Goal: Transaction & Acquisition: Purchase product/service

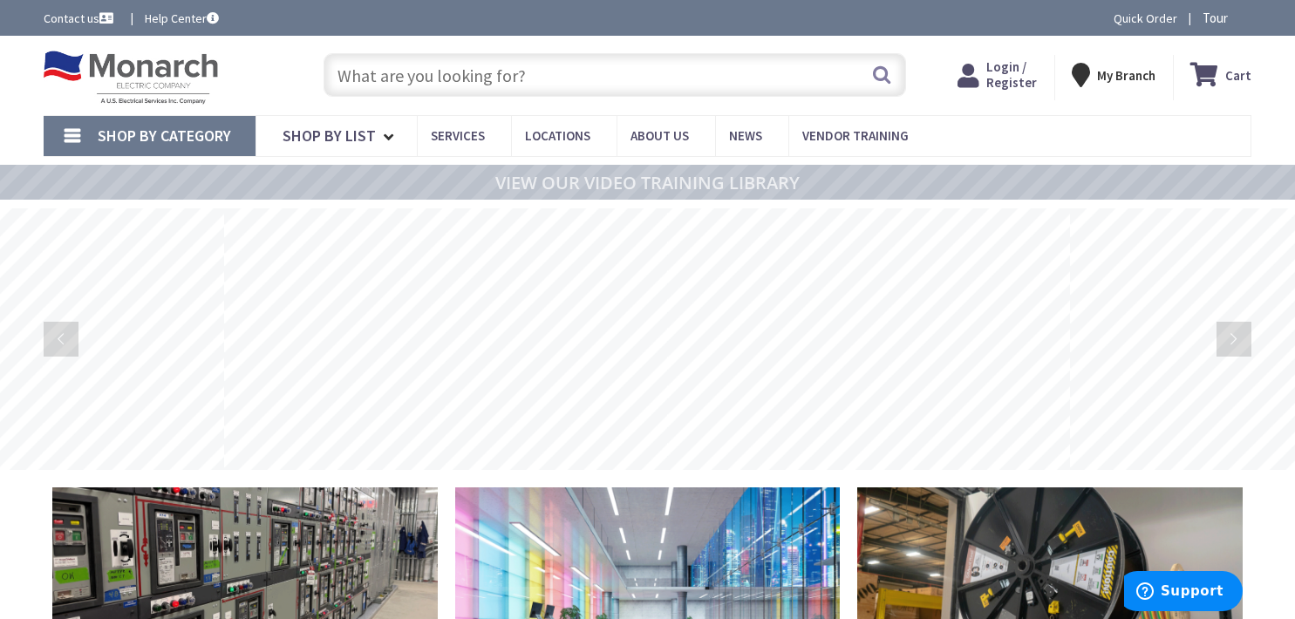
click at [1003, 78] on span "Login / Register" at bounding box center [1011, 74] width 51 height 32
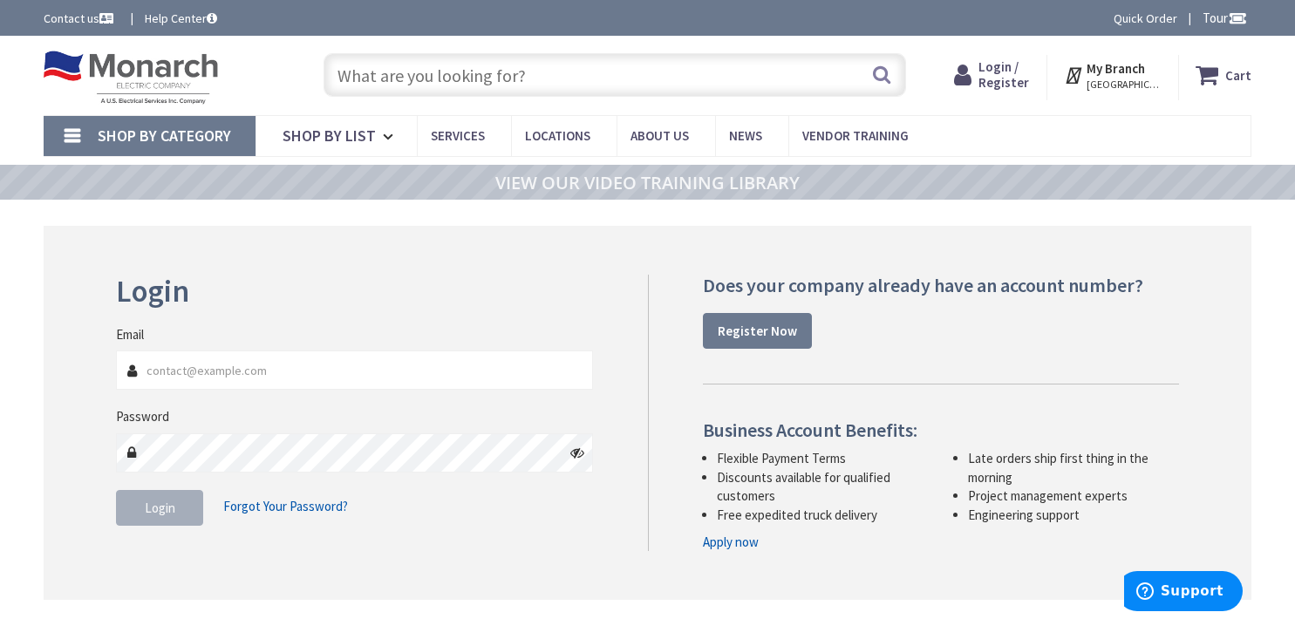
type input "rickerd1972@gmail.com"
click at [149, 522] on button "Login" at bounding box center [159, 508] width 87 height 37
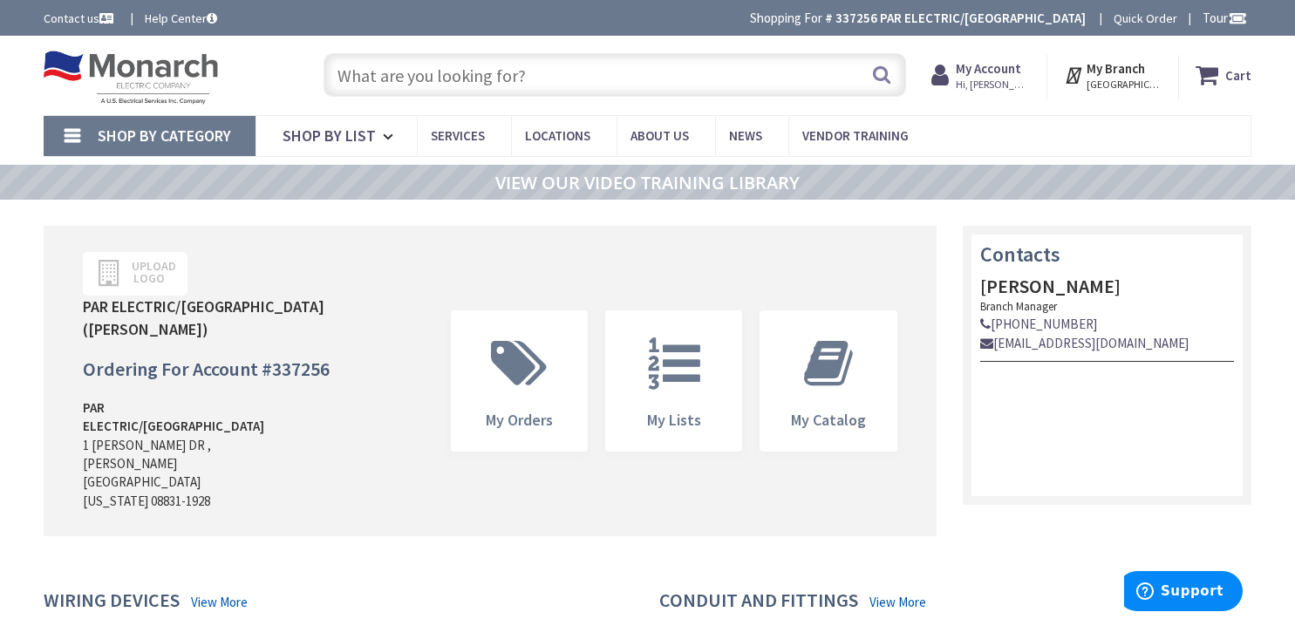
click at [370, 78] on input "text" at bounding box center [614, 75] width 582 height 44
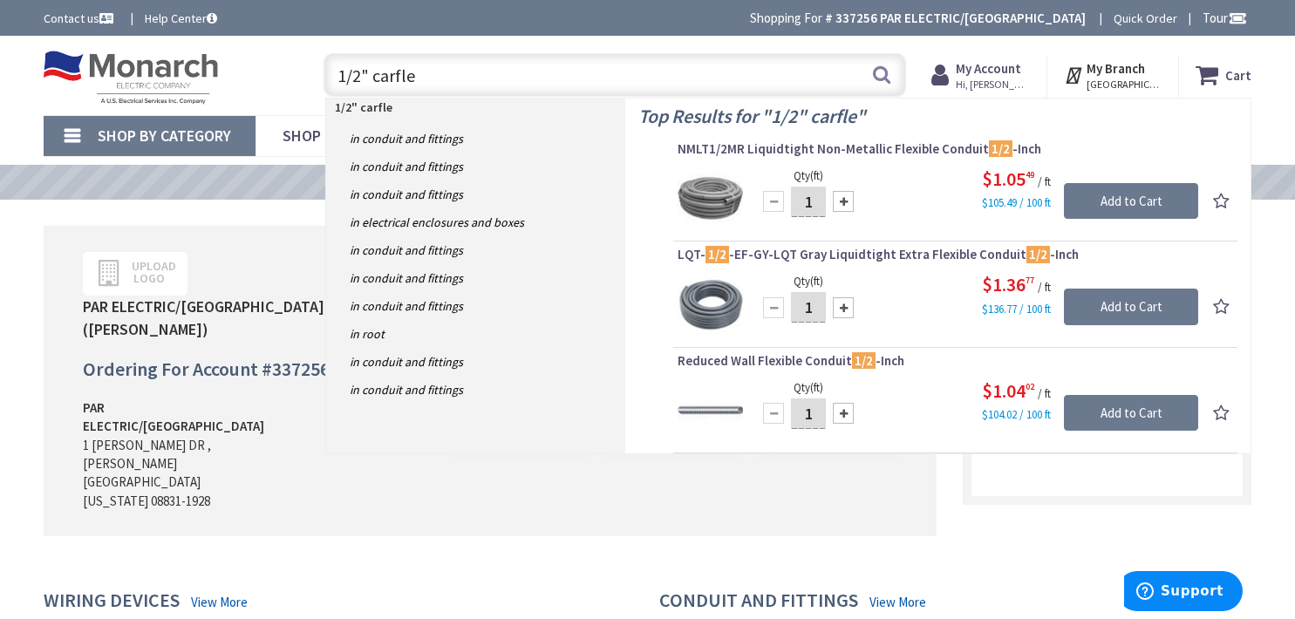
type input "1/2" carflex"
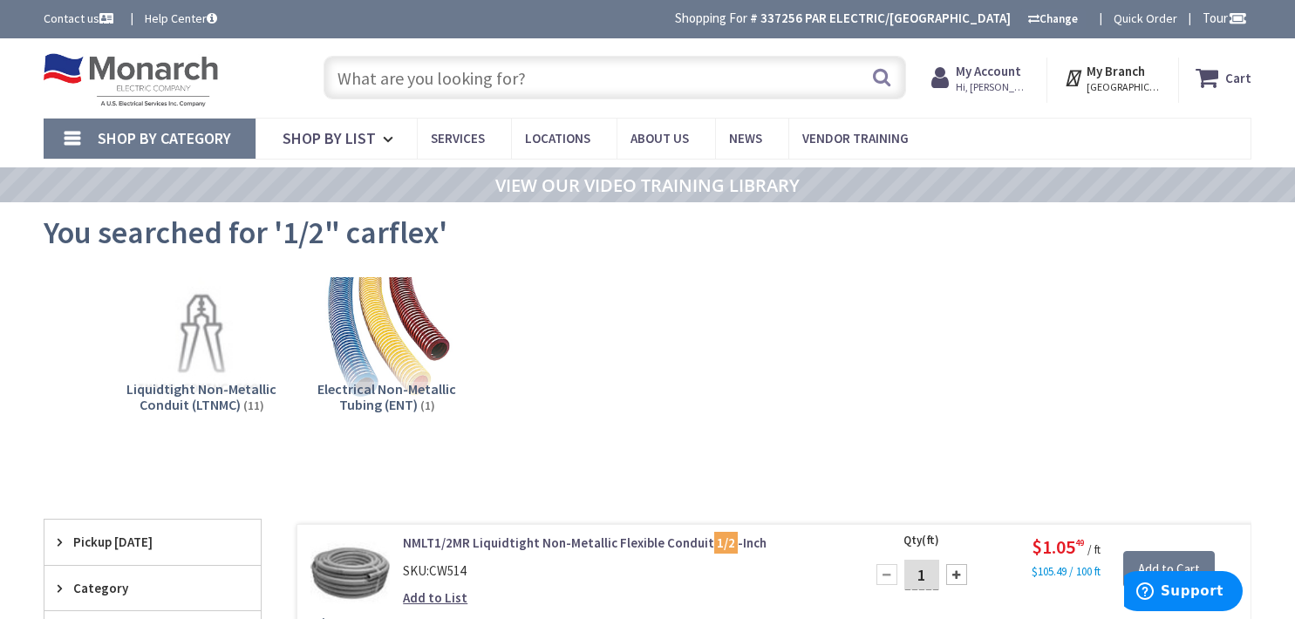
click at [397, 88] on input "text" at bounding box center [614, 78] width 582 height 44
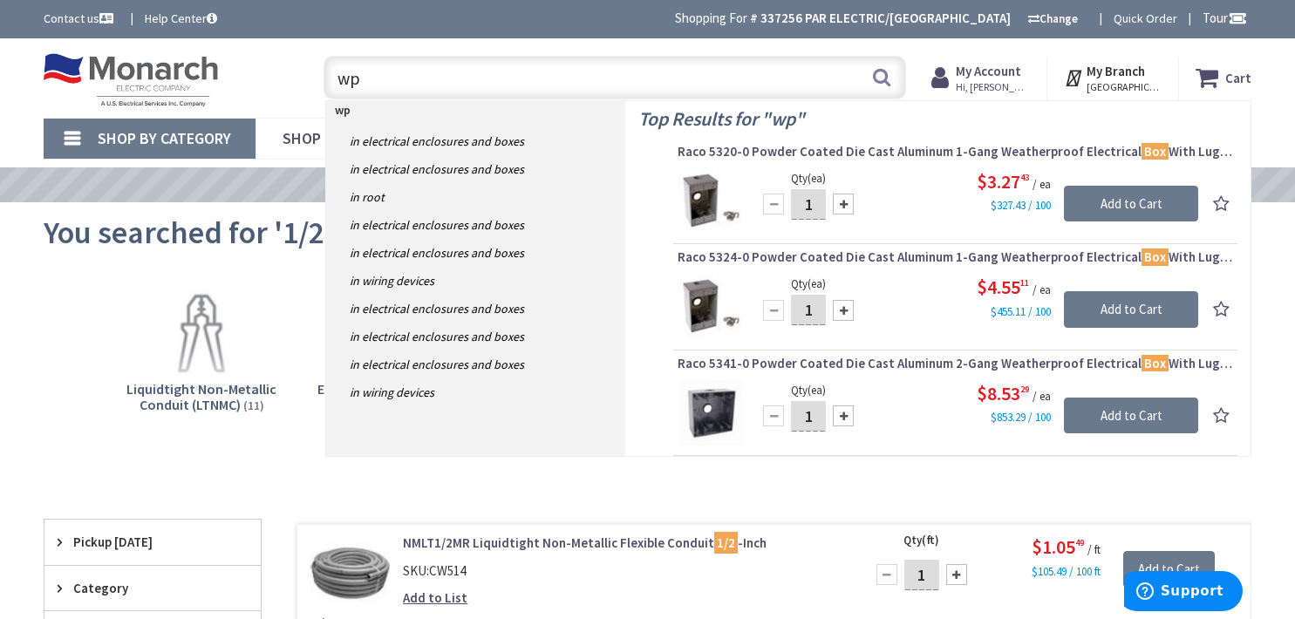
type input "w"
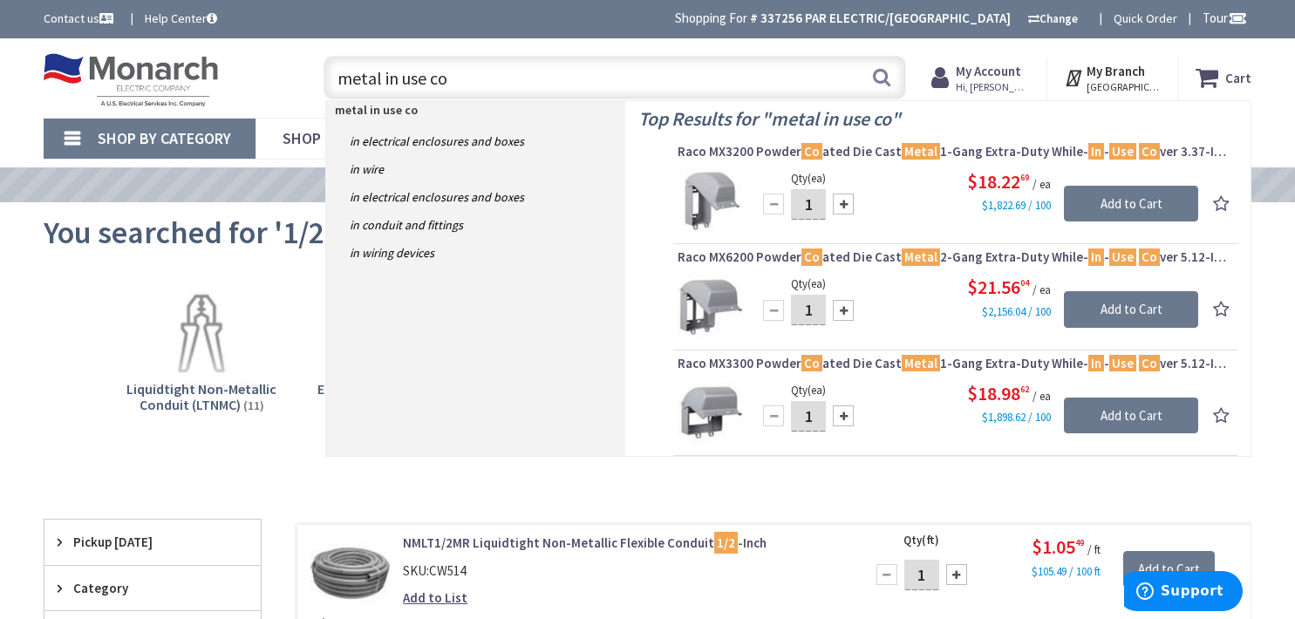
type input "metal in use co"
